Goal: Task Accomplishment & Management: Manage account settings

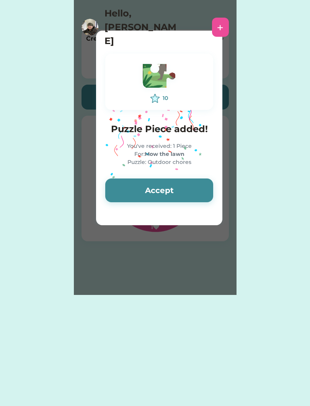
click at [140, 186] on button "Accept" at bounding box center [159, 190] width 108 height 24
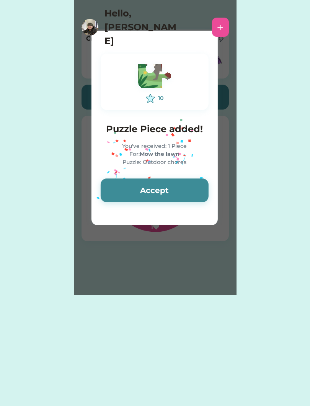
click at [134, 183] on button "Accept" at bounding box center [155, 190] width 108 height 24
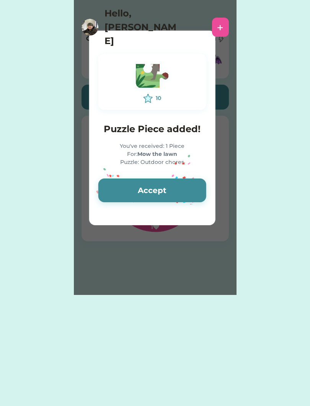
click at [124, 186] on button "Accept" at bounding box center [152, 190] width 108 height 24
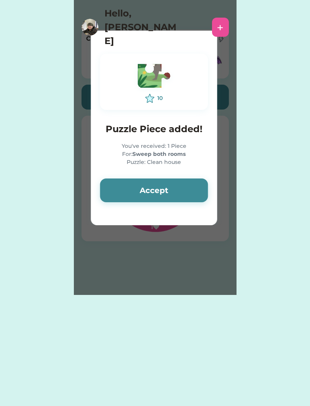
click at [124, 188] on button "Accept" at bounding box center [154, 190] width 108 height 24
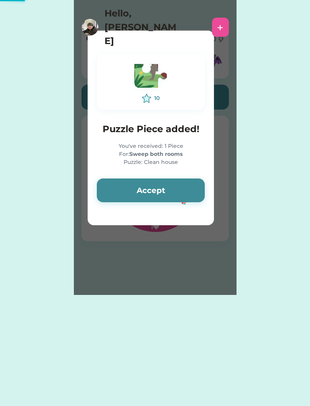
click at [123, 191] on button "Accept" at bounding box center [151, 190] width 108 height 24
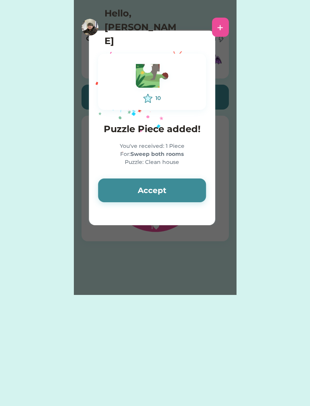
click at [119, 192] on button "Accept" at bounding box center [152, 190] width 108 height 24
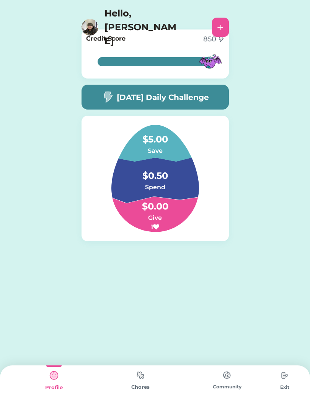
click at [134, 381] on img at bounding box center [140, 375] width 15 height 15
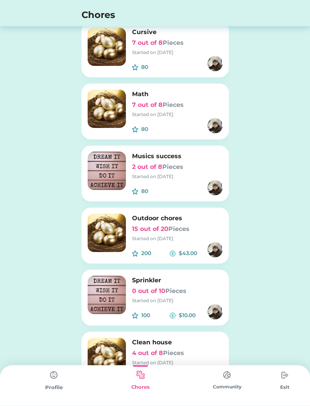
scroll to position [380, 0]
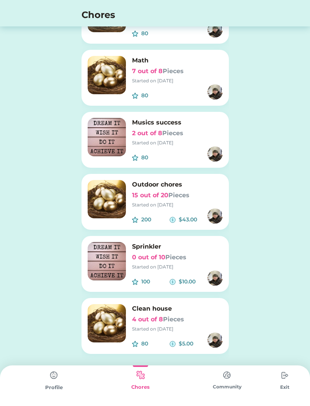
click at [115, 272] on img at bounding box center [107, 261] width 38 height 38
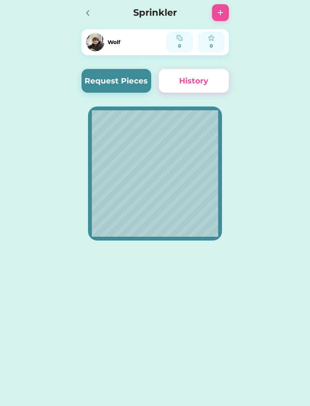
click at [99, 80] on button "Request Pieces" at bounding box center [117, 81] width 70 height 24
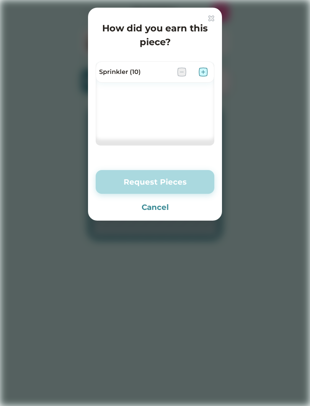
click at [205, 75] on img at bounding box center [203, 71] width 9 height 9
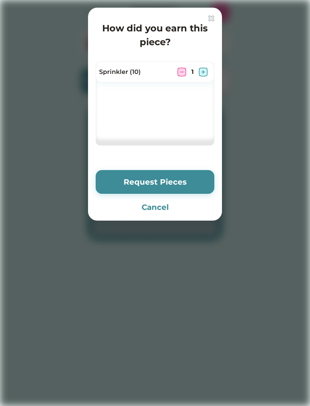
click at [137, 180] on button "Request Pieces" at bounding box center [155, 182] width 119 height 24
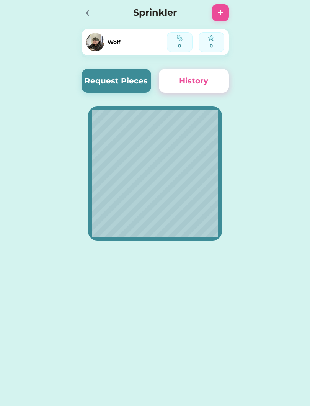
click at [87, 8] on div at bounding box center [87, 12] width 11 height 11
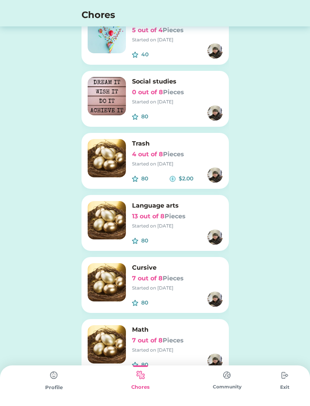
scroll to position [106, 0]
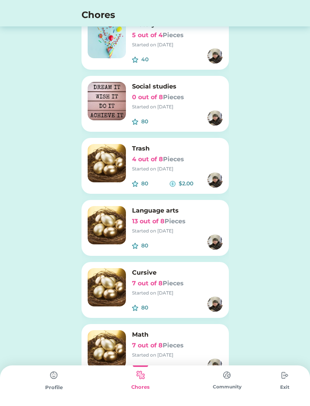
click at [102, 161] on img at bounding box center [107, 163] width 38 height 38
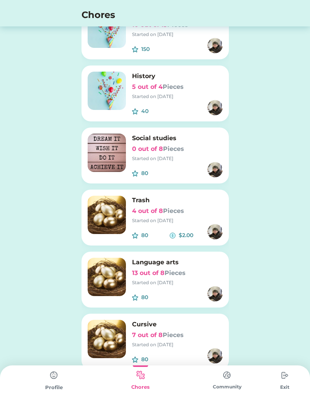
scroll to position [0, 0]
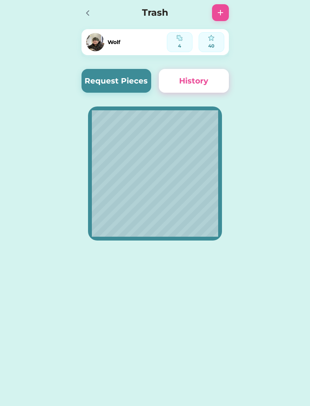
click at [108, 65] on div "Wolf 4 40 Request Pieces History" at bounding box center [155, 131] width 163 height 263
click at [93, 82] on button "Request Pieces" at bounding box center [117, 81] width 70 height 24
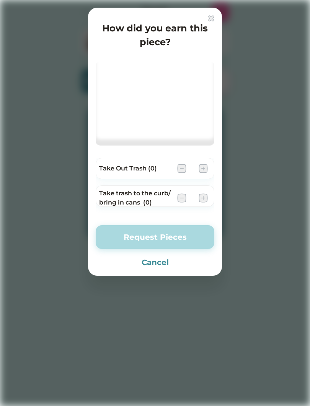
click at [205, 15] on div "How did you earn this piece? (0) Take Out Trash (0) Take trash to the curb/ bri…" at bounding box center [155, 142] width 134 height 268
click at [207, 15] on div "How did you earn this piece?" at bounding box center [155, 32] width 119 height 34
click at [209, 18] on img at bounding box center [211, 18] width 6 height 6
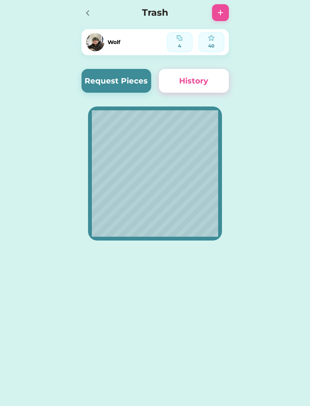
click at [91, 13] on icon at bounding box center [87, 12] width 9 height 9
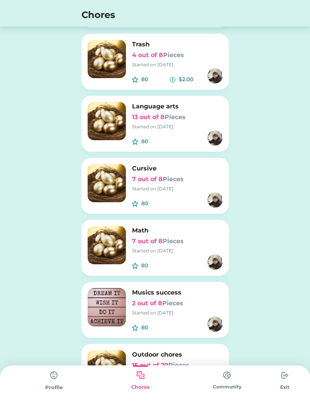
scroll to position [207, 0]
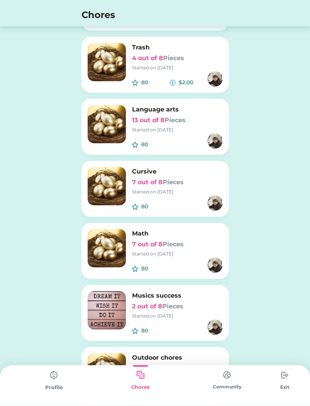
click at [99, 61] on img at bounding box center [107, 62] width 38 height 38
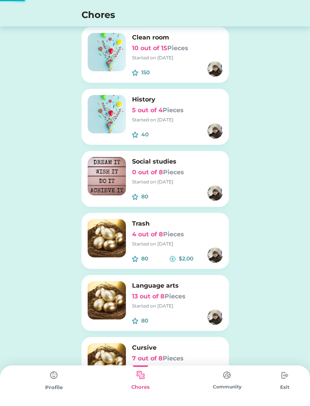
scroll to position [0, 0]
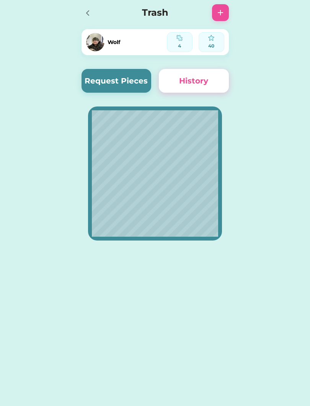
click at [109, 81] on button "Request Pieces" at bounding box center [117, 81] width 70 height 24
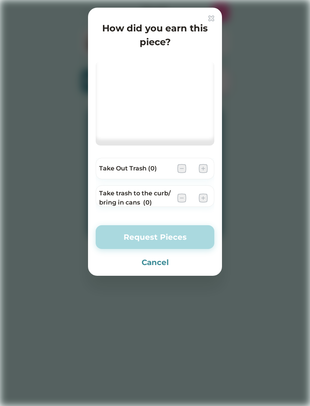
click at [212, 20] on img at bounding box center [211, 18] width 6 height 6
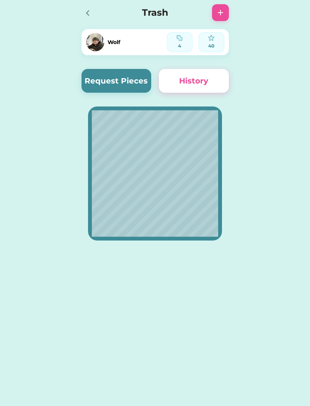
click at [178, 81] on button "History" at bounding box center [194, 81] width 70 height 24
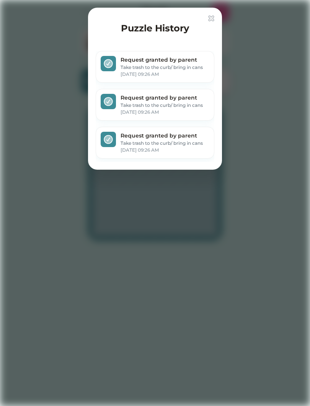
click at [210, 16] on img at bounding box center [211, 18] width 6 height 6
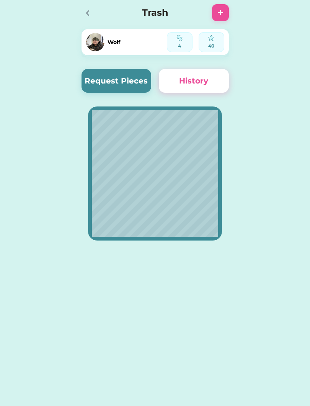
click at [171, 78] on button "History" at bounding box center [194, 81] width 70 height 24
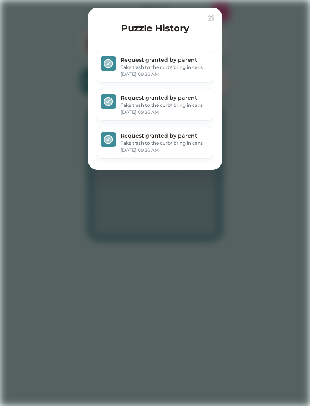
scroll to position [0, 0]
click at [208, 13] on div "Puzzle History Request granted by parent Take trash to the curb/ bring in cans …" at bounding box center [155, 89] width 134 height 162
click at [212, 16] on img at bounding box center [211, 18] width 6 height 6
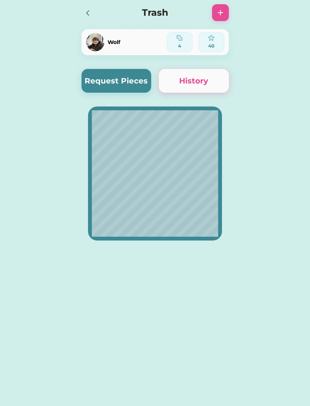
click at [211, 16] on div "Trash" at bounding box center [155, 12] width 163 height 25
click at [217, 15] on img at bounding box center [220, 12] width 9 height 9
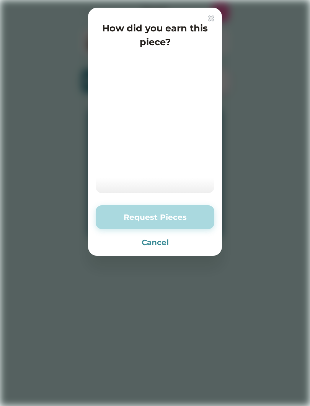
click at [137, 246] on button "Cancel" at bounding box center [155, 242] width 119 height 11
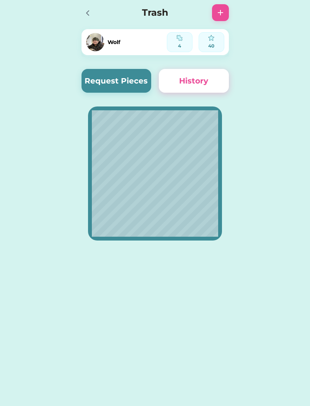
click at [89, 8] on div at bounding box center [87, 12] width 11 height 11
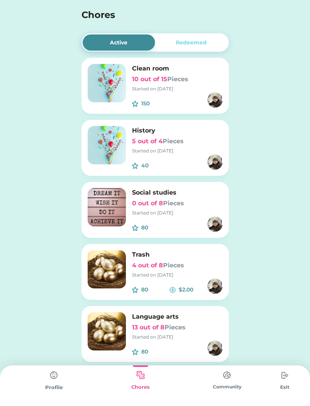
click at [180, 43] on div "Redeemed" at bounding box center [191, 43] width 31 height 8
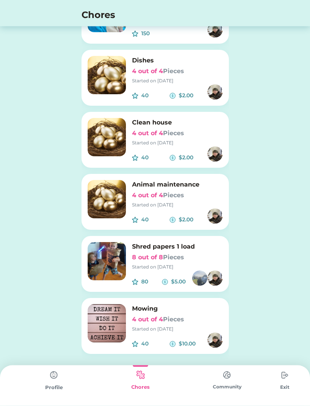
scroll to position [814, 0]
click at [138, 87] on div "40 $2.00" at bounding box center [177, 91] width 91 height 15
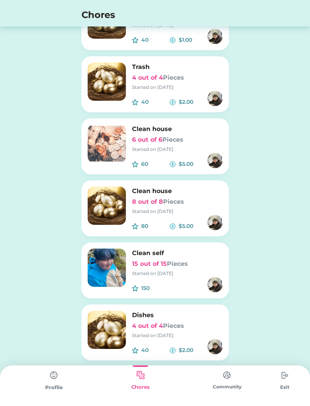
scroll to position [559, 0]
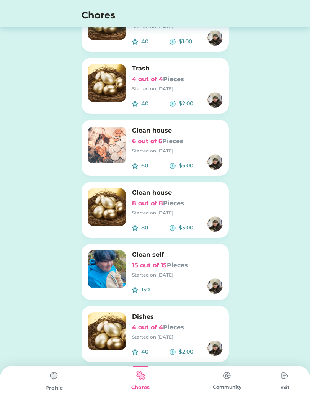
click at [50, 376] on img at bounding box center [53, 375] width 15 height 15
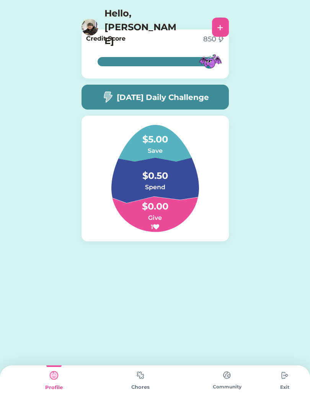
click at [131, 384] on div "Chores" at bounding box center [140, 387] width 87 height 8
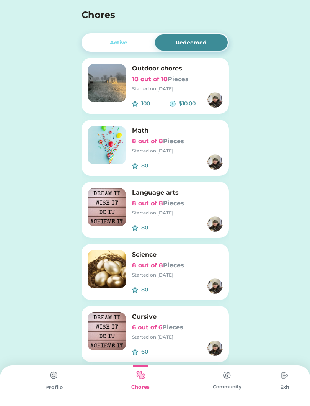
click at [141, 369] on img at bounding box center [140, 375] width 15 height 15
click at [107, 48] on div "Active" at bounding box center [119, 42] width 73 height 16
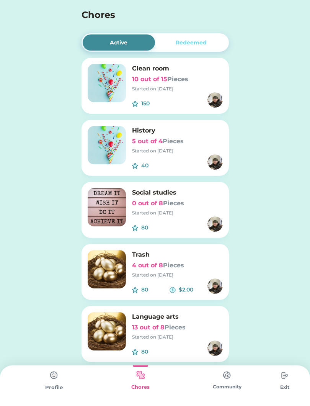
click at [180, 40] on div "Redeemed" at bounding box center [191, 43] width 31 height 8
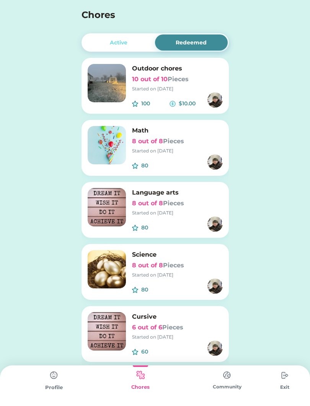
click at [115, 47] on div "Active" at bounding box center [119, 42] width 73 height 16
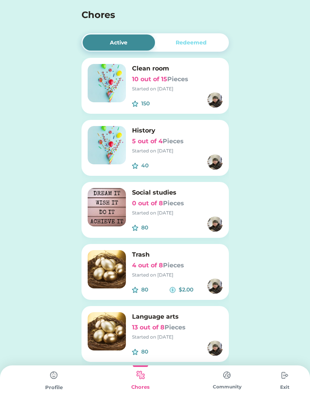
click at [183, 49] on div "Redeemed" at bounding box center [191, 42] width 73 height 16
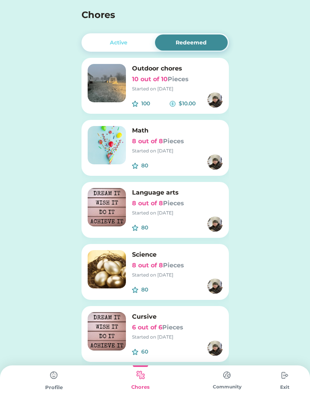
click at [120, 44] on div "Active" at bounding box center [119, 43] width 18 height 8
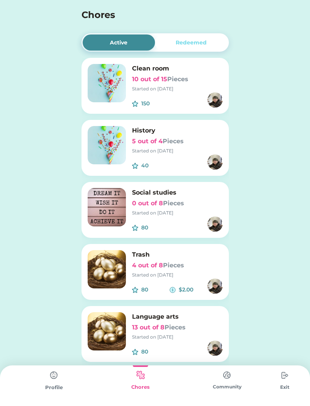
click at [188, 46] on div "Redeemed" at bounding box center [191, 43] width 31 height 8
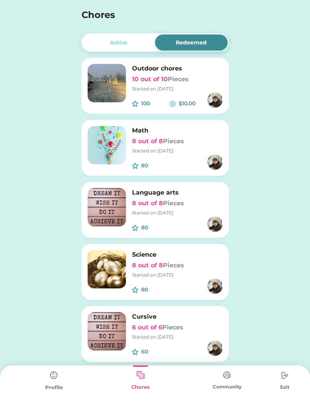
click at [116, 44] on div "Active" at bounding box center [119, 43] width 18 height 8
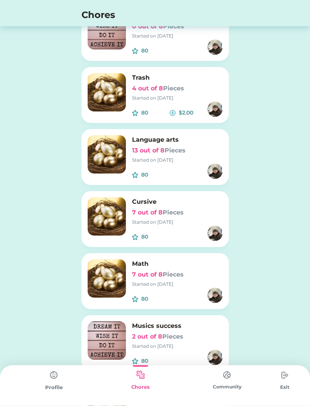
scroll to position [380, 0]
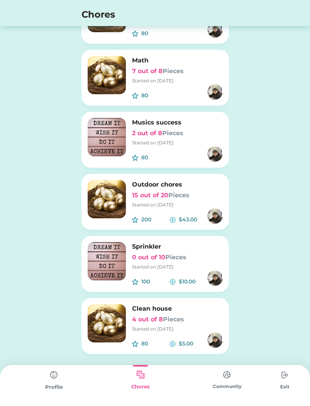
click at [283, 7] on div "Chores" at bounding box center [155, 13] width 310 height 26
